Goal: Task Accomplishment & Management: Use online tool/utility

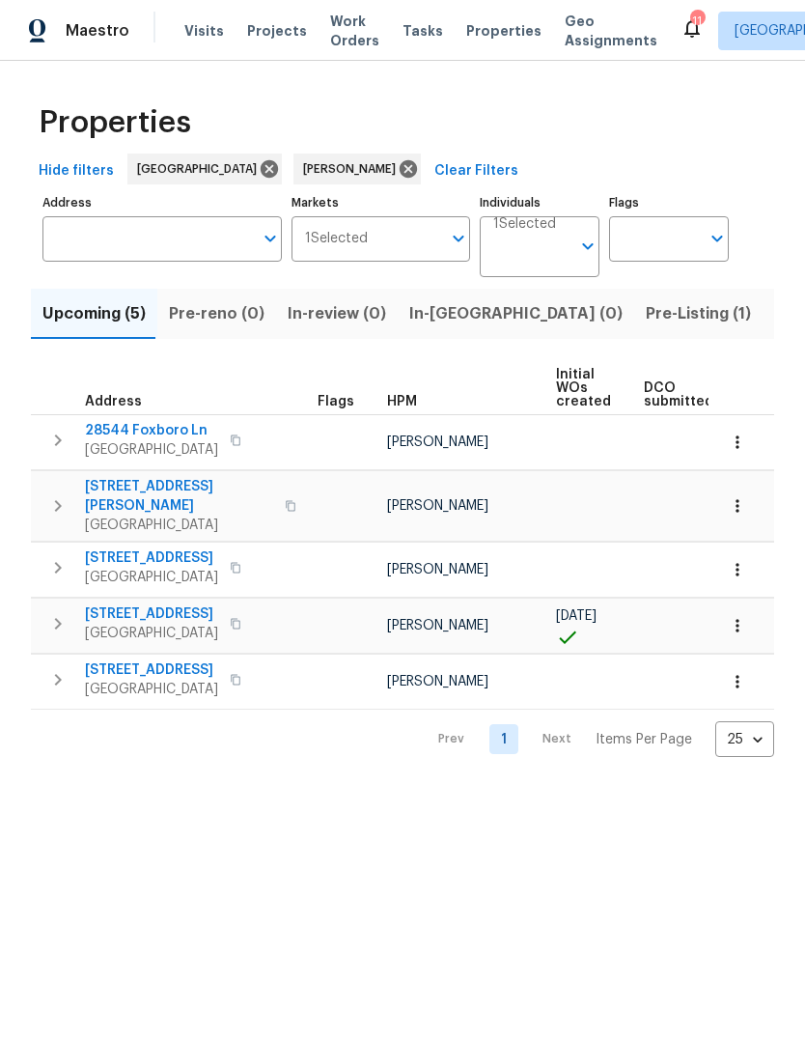
click at [124, 660] on span "11737 Poppy Rd" at bounding box center [151, 669] width 133 height 19
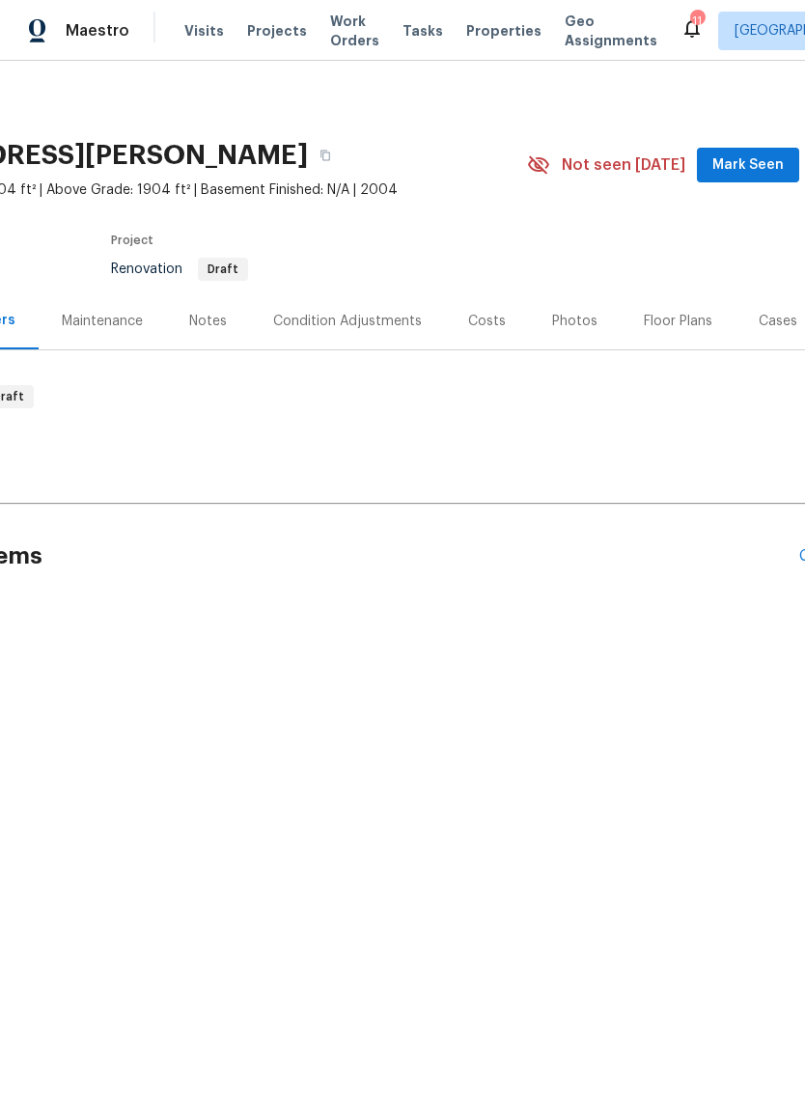
scroll to position [0, 208]
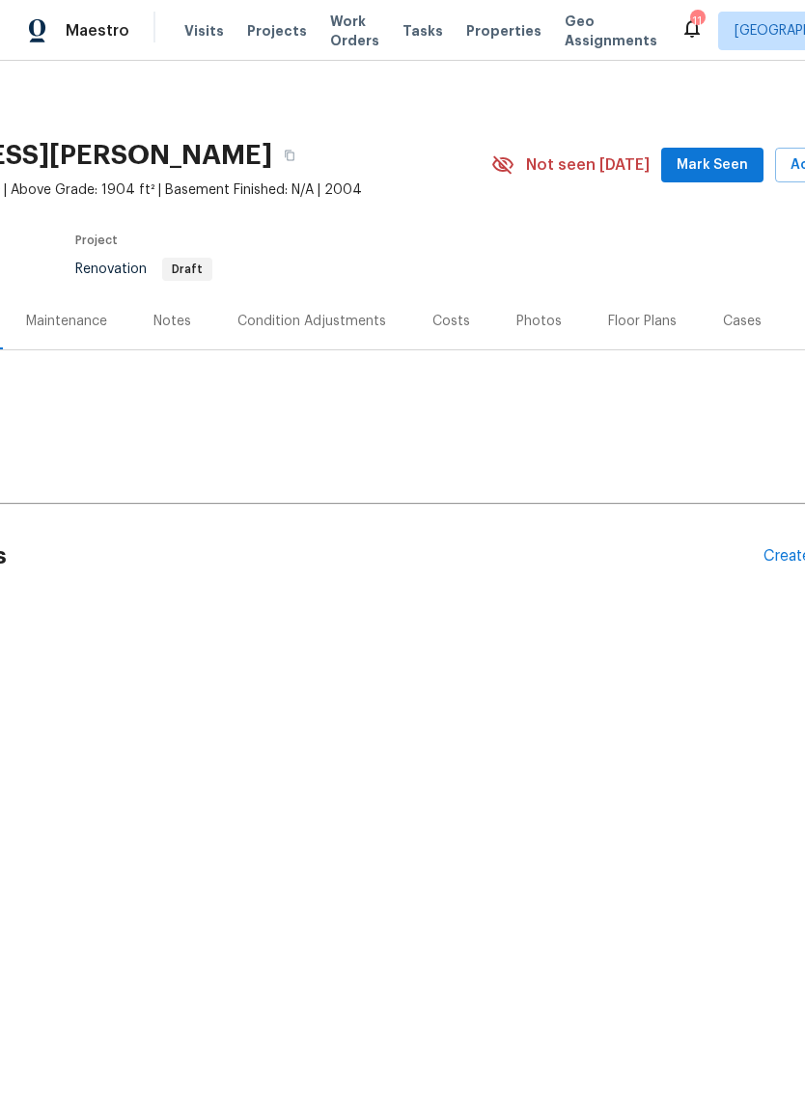
click at [739, 143] on div "11737 Poppy Rd, Adelanto, CA 92301 4 Beds | 2 Baths | Total: 1904 ft² | Above G…" at bounding box center [337, 164] width 1091 height 69
click at [728, 156] on span "Mark Seen" at bounding box center [712, 165] width 71 height 24
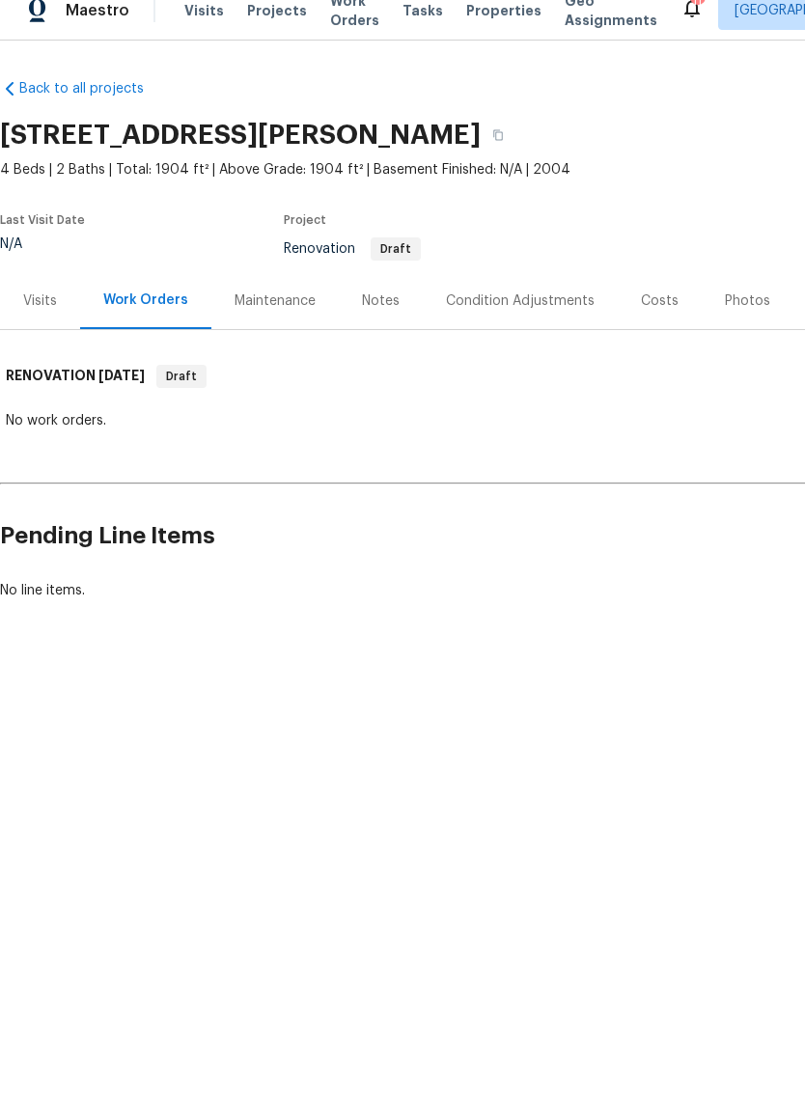
scroll to position [0, 0]
click at [543, 292] on div "Condition Adjustments" at bounding box center [520, 320] width 195 height 57
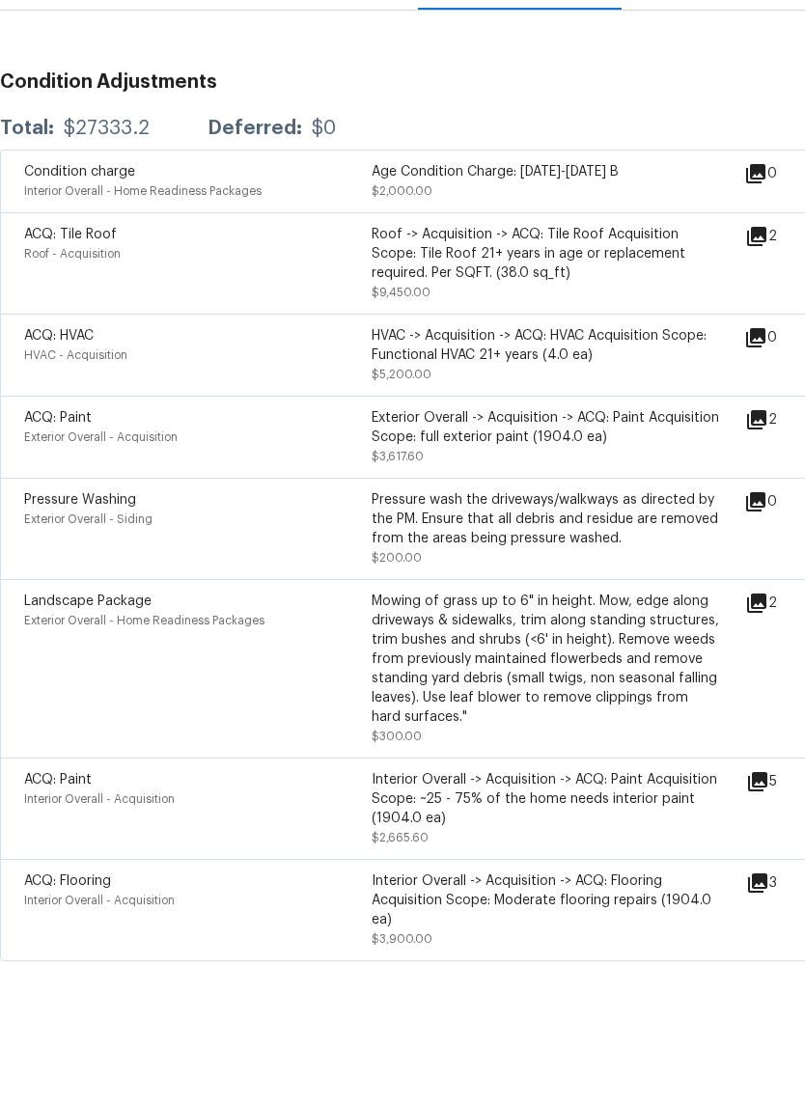
scroll to position [272, 0]
click at [467, 838] on div "Interior Overall -> Acquisition -> ACQ: Paint Acquisition Scope: ~25 - 75% of t…" at bounding box center [545, 867] width 347 height 58
click at [539, 838] on div "Interior Overall -> Acquisition -> ACQ: Paint Acquisition Scope: ~25 - 75% of t…" at bounding box center [545, 867] width 347 height 58
click at [582, 838] on div "Interior Overall -> Acquisition -> ACQ: Paint Acquisition Scope: ~25 - 75% of t…" at bounding box center [545, 867] width 347 height 58
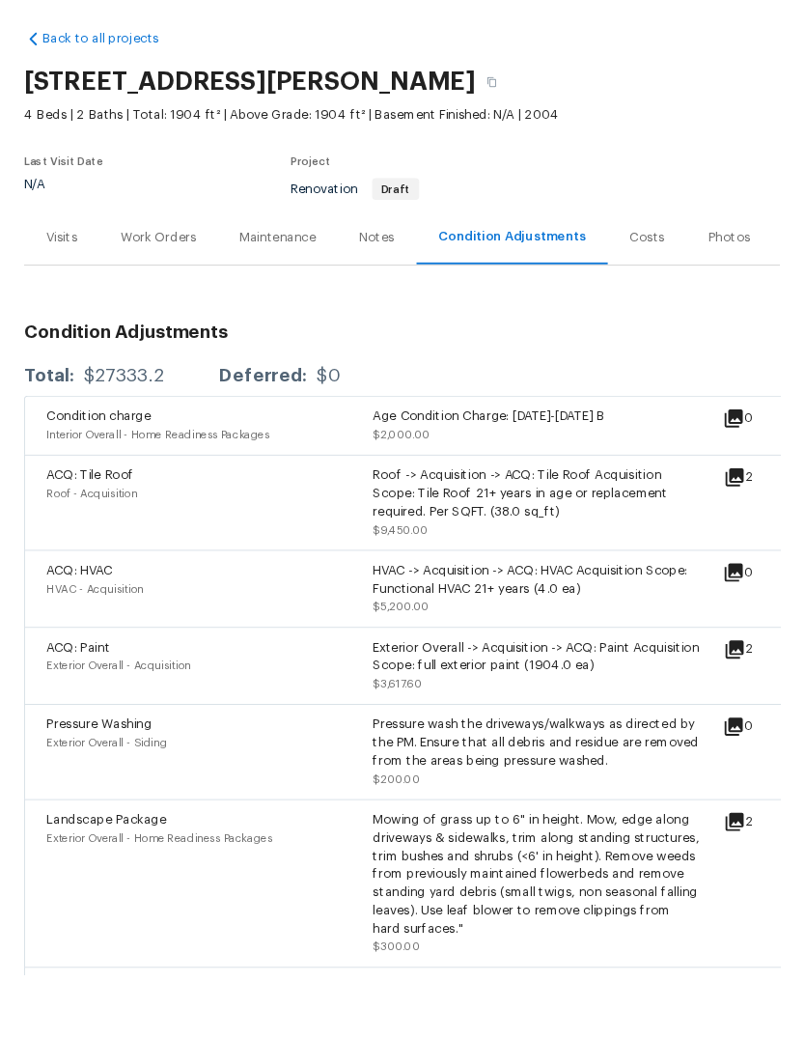
scroll to position [72, 0]
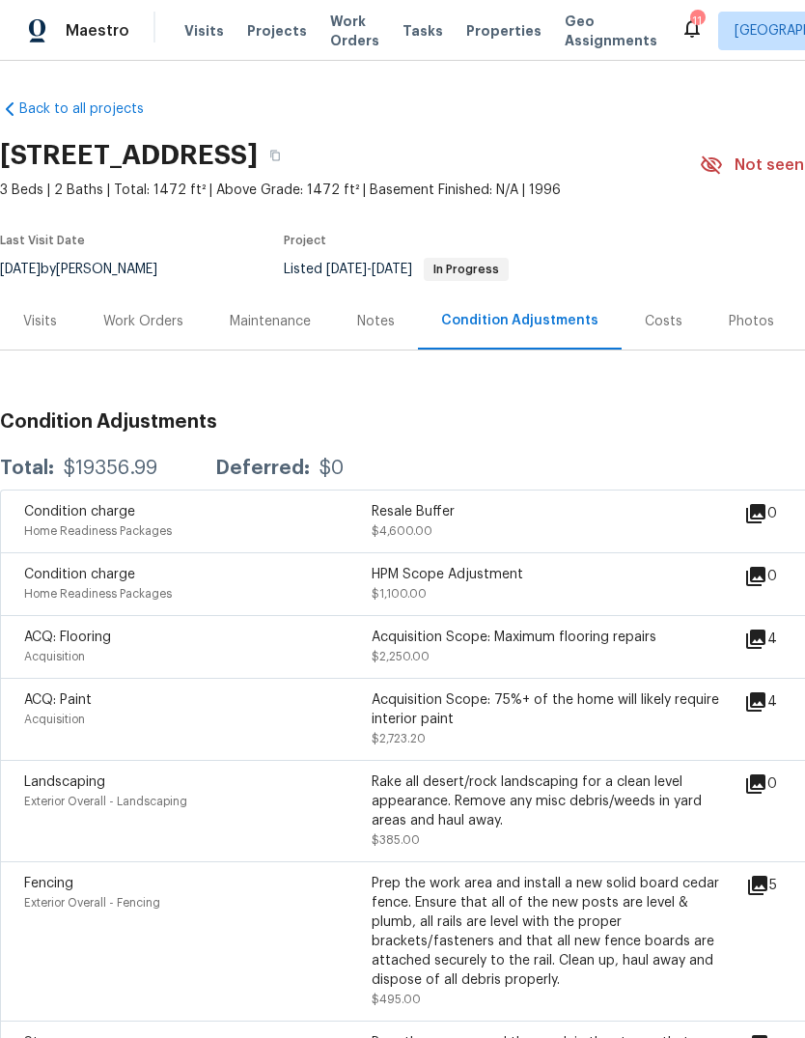
click at [677, 306] on div "Costs" at bounding box center [664, 320] width 84 height 57
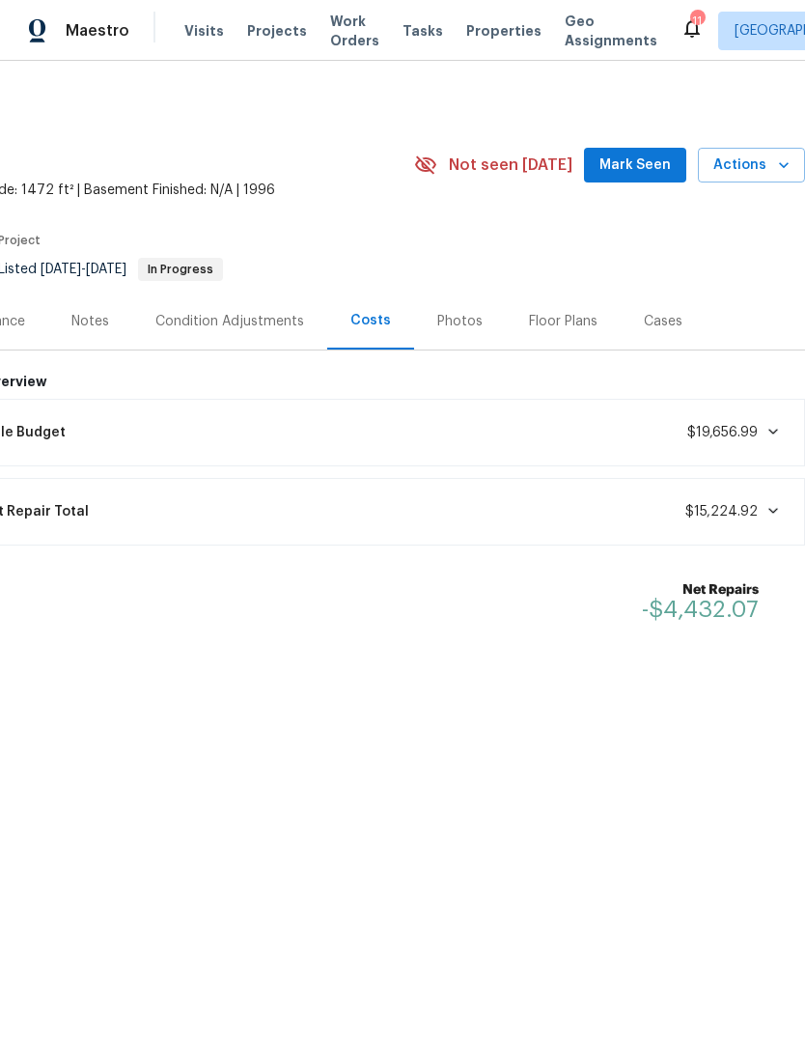
scroll to position [0, 286]
click at [654, 144] on div "13058 Princeton Dr, Victorville, CA 92392 3 Beds | 2 Baths | Total: 1472 ft² | …" at bounding box center [259, 164] width 1091 height 69
click at [645, 168] on span "Mark Seen" at bounding box center [634, 165] width 71 height 24
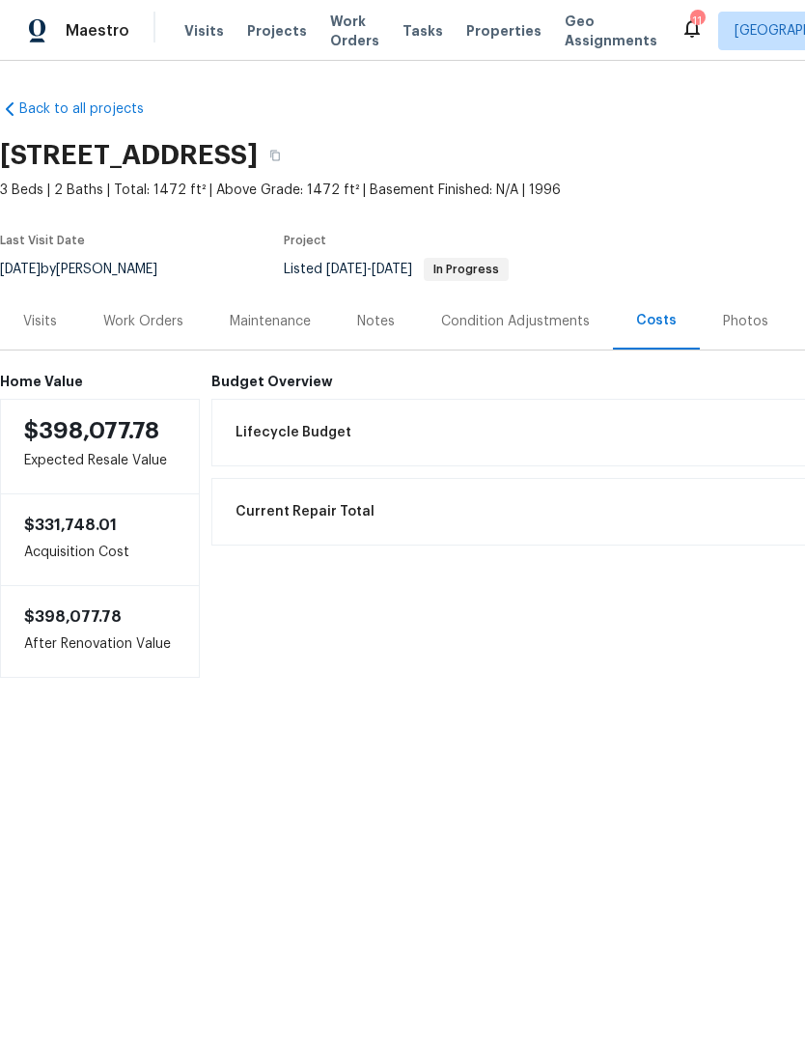
scroll to position [0, 0]
click at [292, 149] on button "button" at bounding box center [275, 155] width 35 height 35
click at [281, 156] on icon "button" at bounding box center [275, 156] width 12 height 12
click at [392, 347] on div "Notes" at bounding box center [376, 320] width 84 height 57
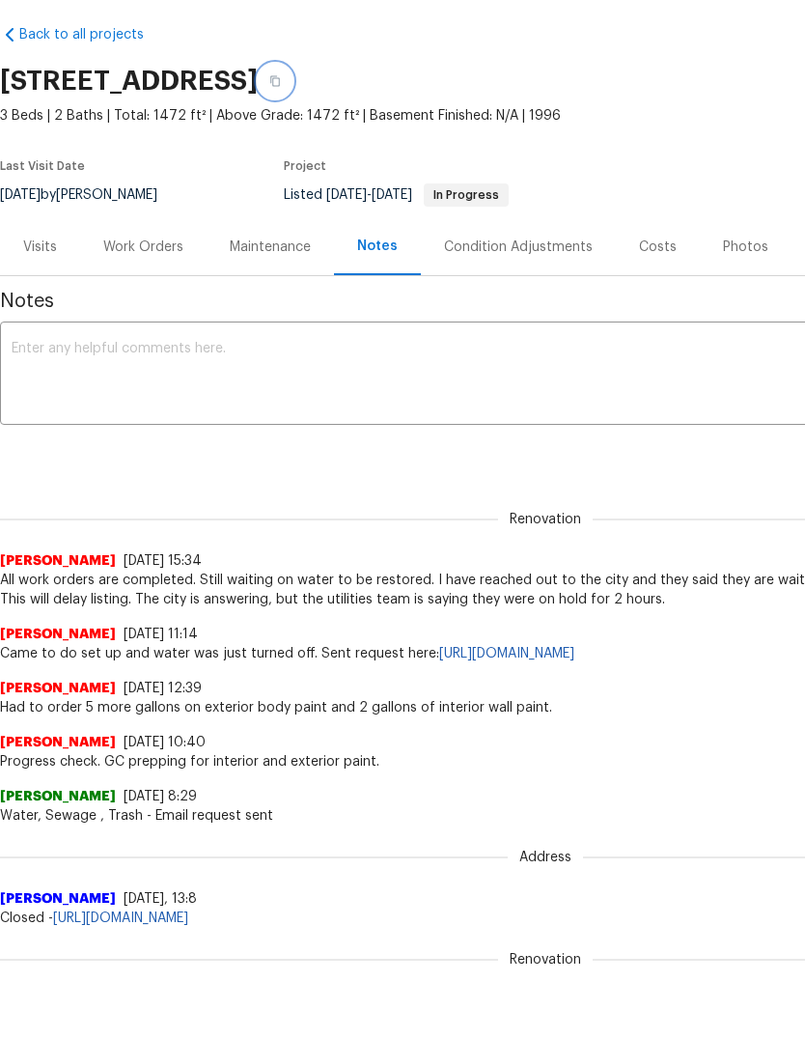
click at [292, 77] on button "button" at bounding box center [275, 82] width 35 height 35
click at [281, 80] on icon "button" at bounding box center [275, 81] width 12 height 12
click at [292, 97] on button "button" at bounding box center [275, 81] width 35 height 35
click at [292, 84] on button "button" at bounding box center [275, 81] width 35 height 35
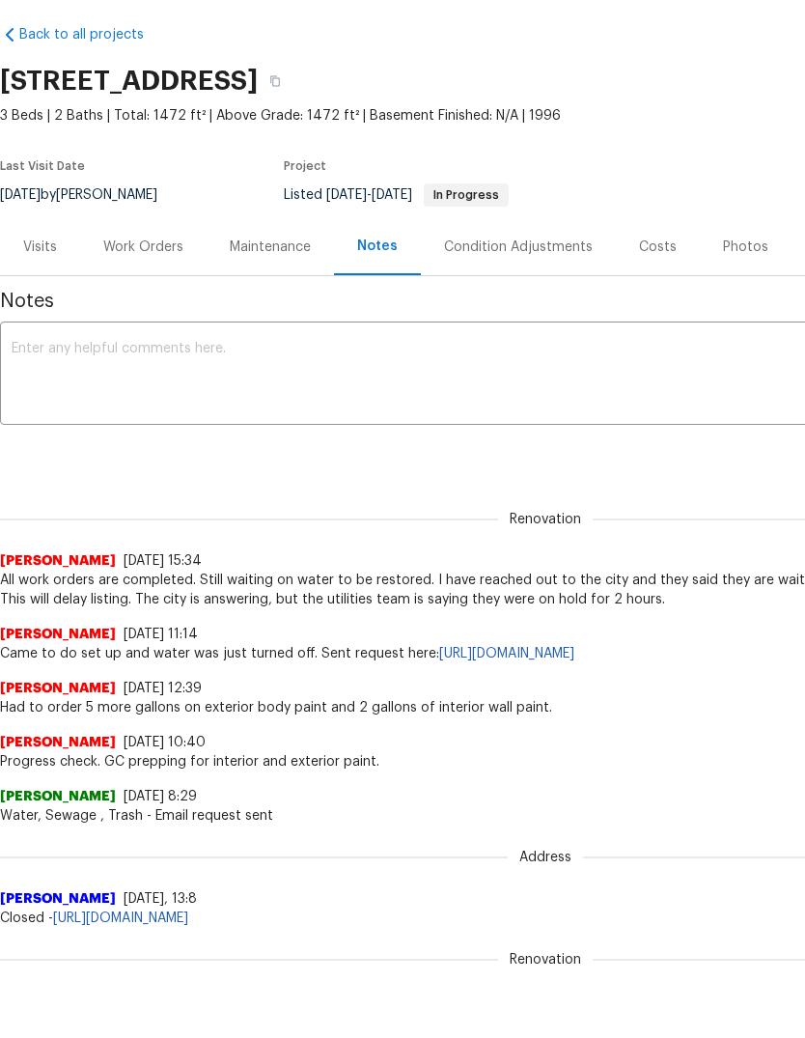
click at [151, 255] on div "Work Orders" at bounding box center [143, 246] width 80 height 19
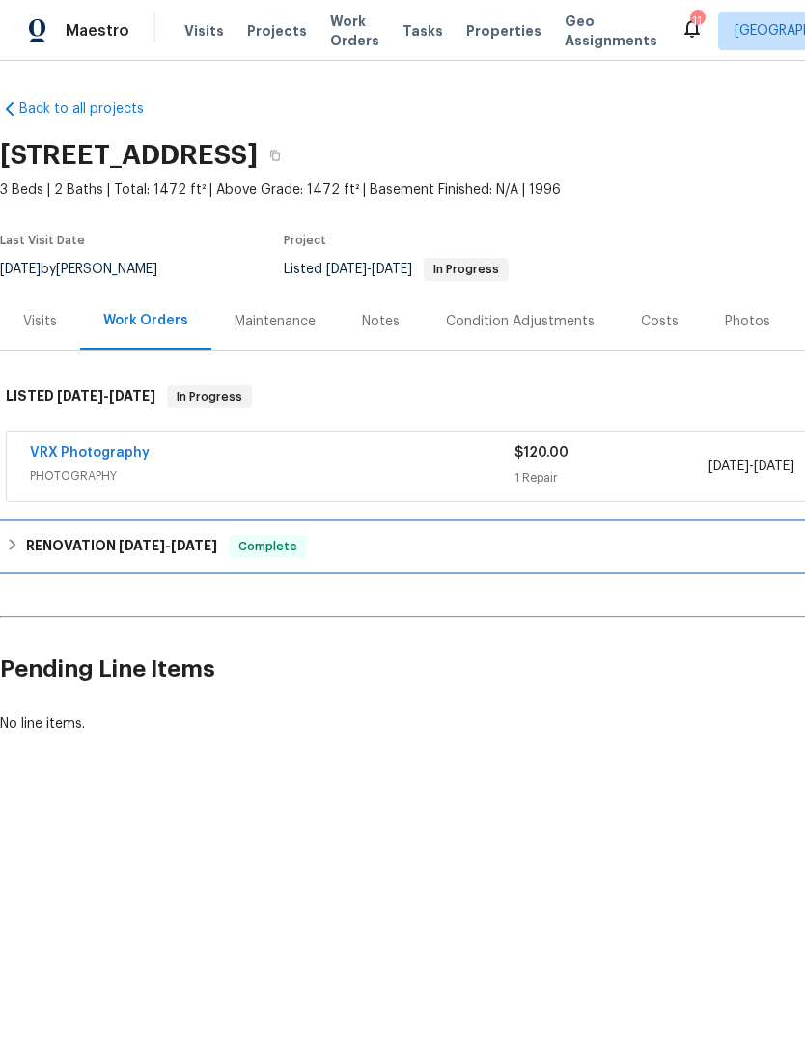
click at [136, 555] on h6 "RENOVATION 7/30/25 - 8/6/25" at bounding box center [121, 546] width 191 height 23
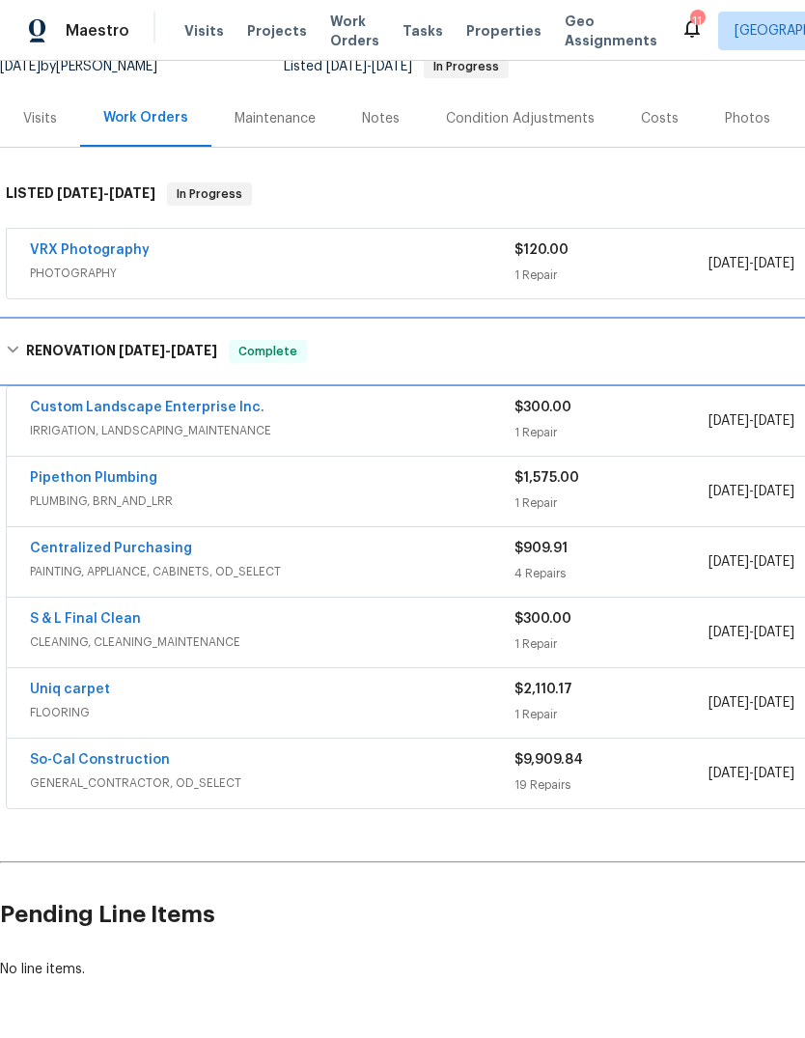
scroll to position [202, 0]
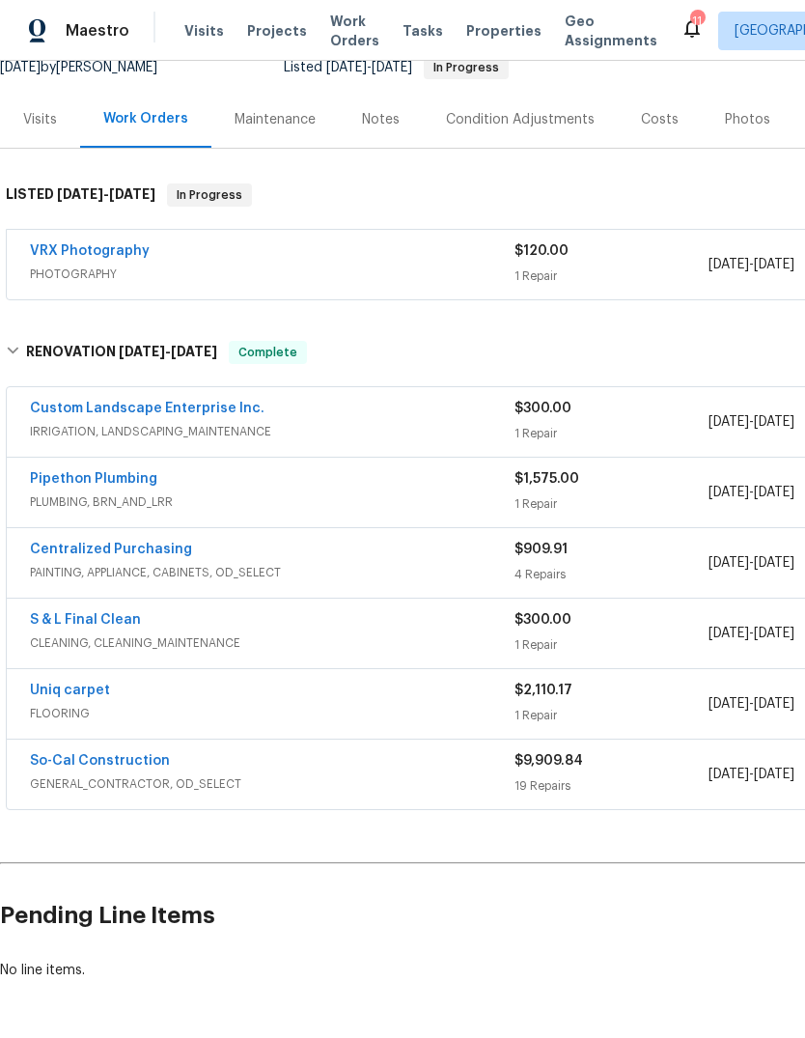
click at [198, 778] on span "GENERAL_CONTRACTOR, OD_SELECT" at bounding box center [272, 783] width 485 height 19
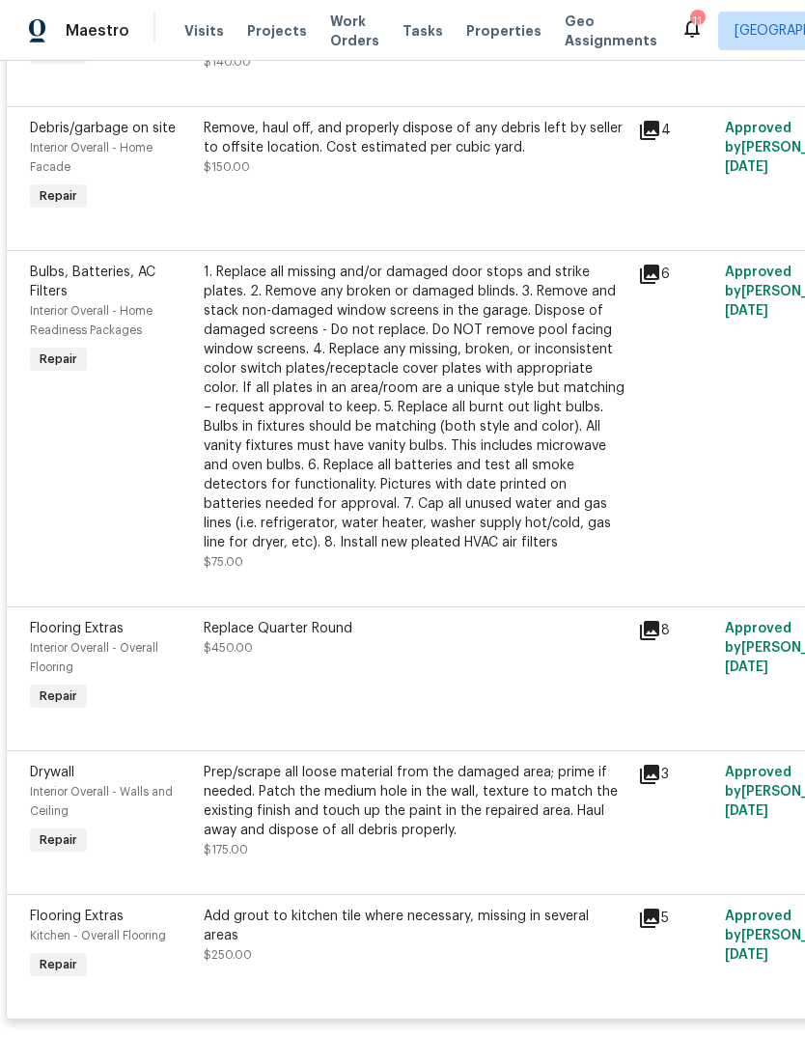
scroll to position [0, 0]
